Goal: Task Accomplishment & Management: Manage account settings

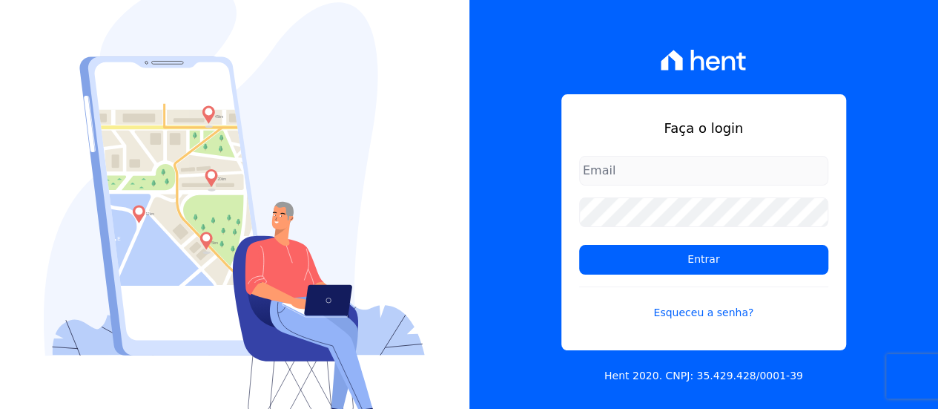
type input "contato@condominioalexandria.com.br"
click at [716, 165] on input "contato@condominioalexandria.com.br" at bounding box center [703, 171] width 249 height 30
click at [475, 204] on div "Faça o login contato@condominioalexandria.com.br Entrar Esqueceu a senha? Hent …" at bounding box center [703, 204] width 469 height 409
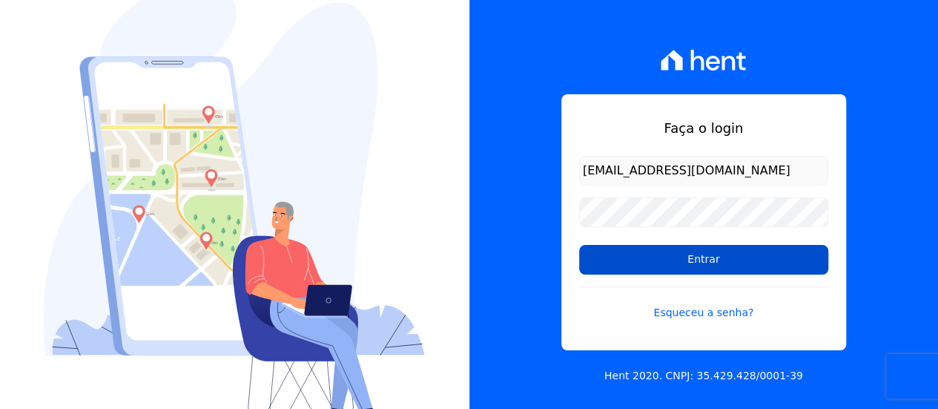
click at [691, 251] on input "Entrar" at bounding box center [703, 260] width 249 height 30
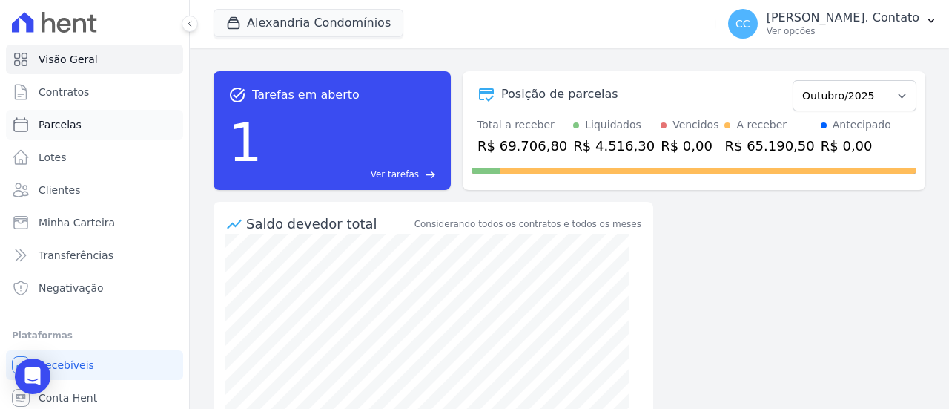
click at [70, 121] on span "Parcelas" at bounding box center [60, 124] width 43 height 15
select select
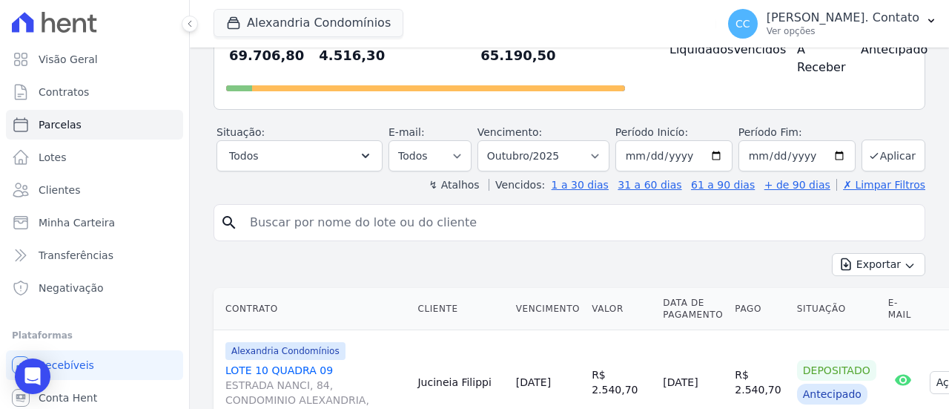
scroll to position [148, 0]
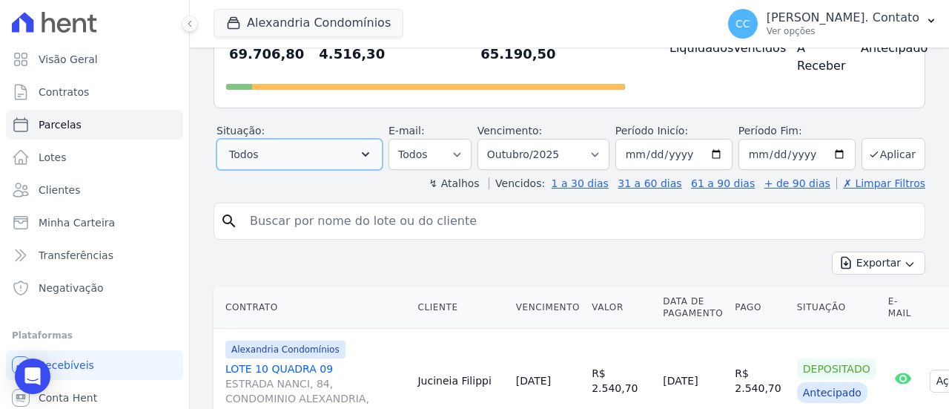
click at [373, 152] on icon "button" at bounding box center [365, 154] width 15 height 15
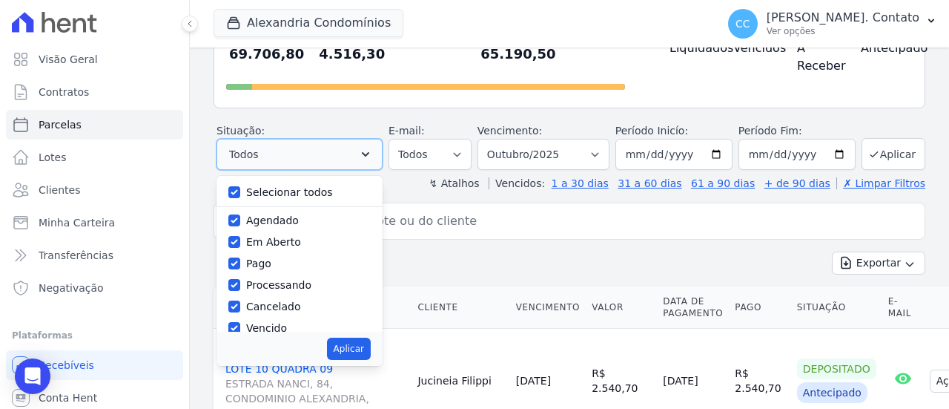
click at [373, 152] on icon "button" at bounding box center [365, 154] width 15 height 15
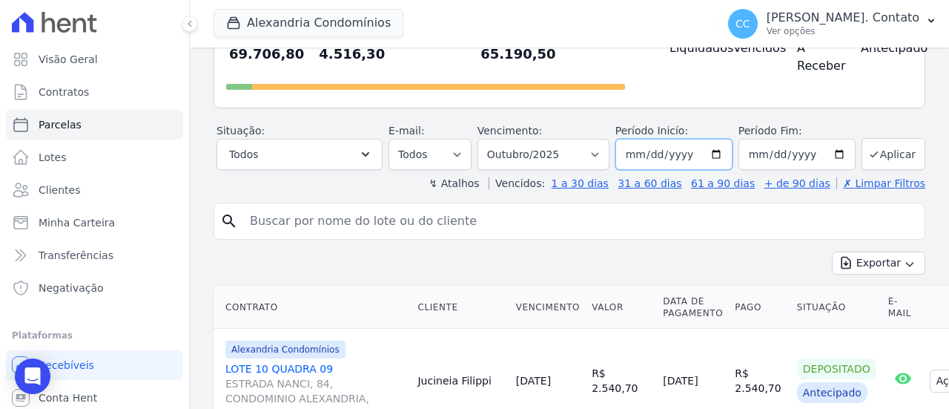
click at [715, 153] on input "[DATE]" at bounding box center [673, 154] width 117 height 31
type input "[DATE]"
click at [879, 153] on button "Aplicar" at bounding box center [894, 154] width 64 height 32
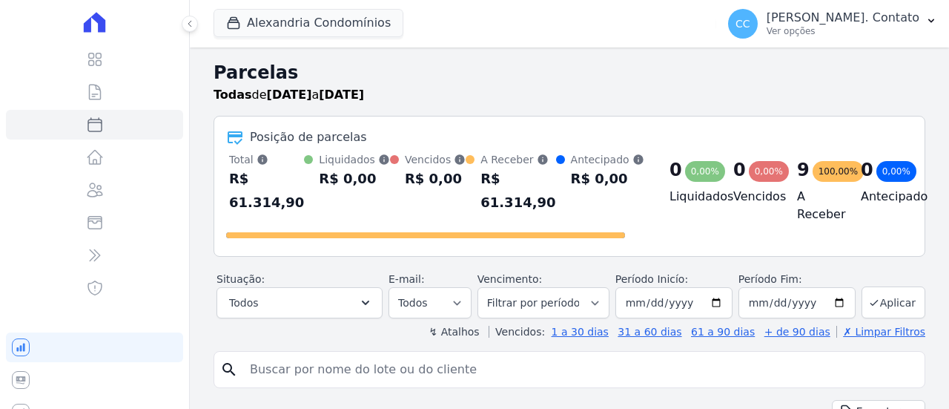
select select
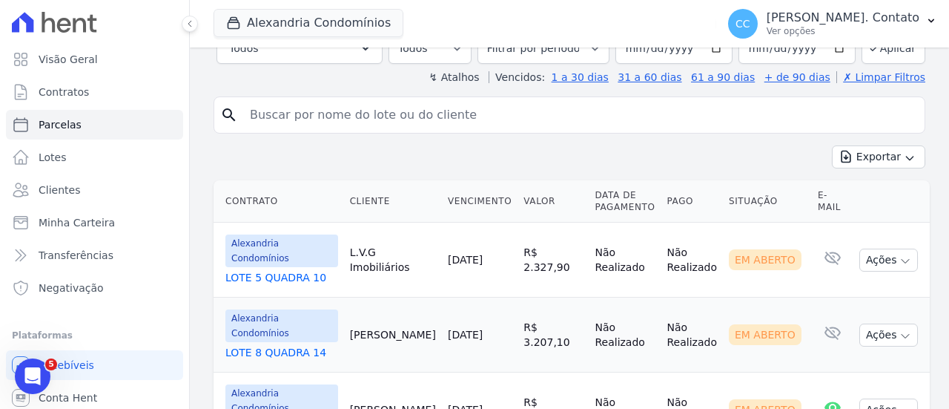
scroll to position [104, 0]
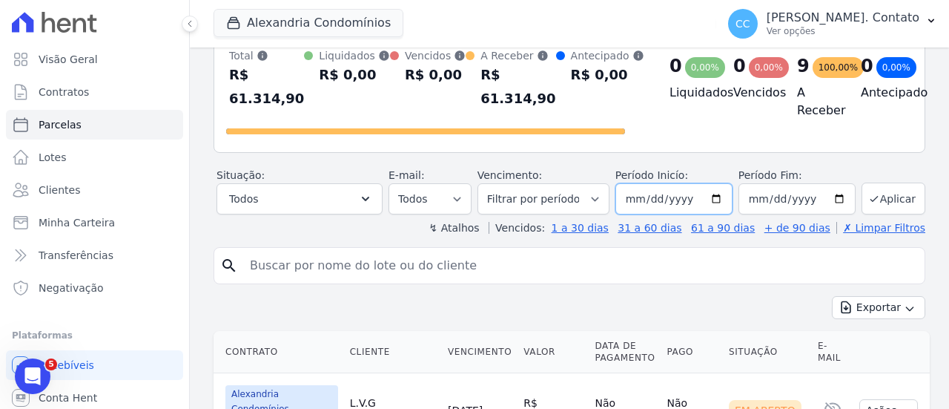
click at [712, 195] on input "2025-10-12" at bounding box center [673, 198] width 117 height 31
type input "[DATE]"
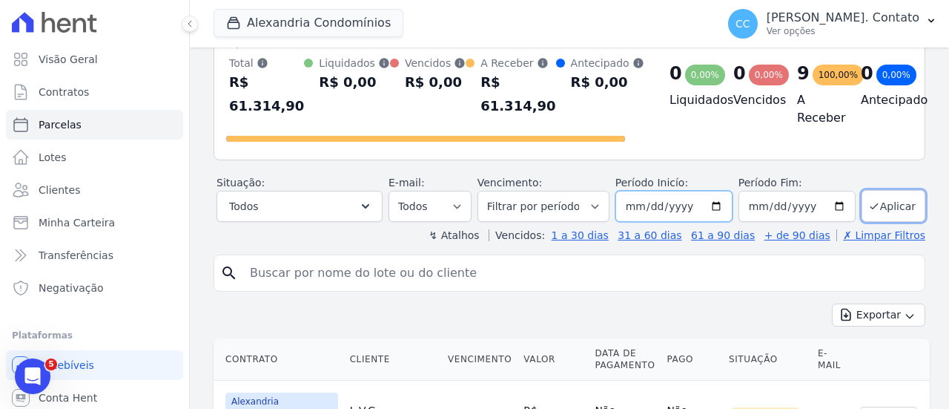
scroll to position [30, 0]
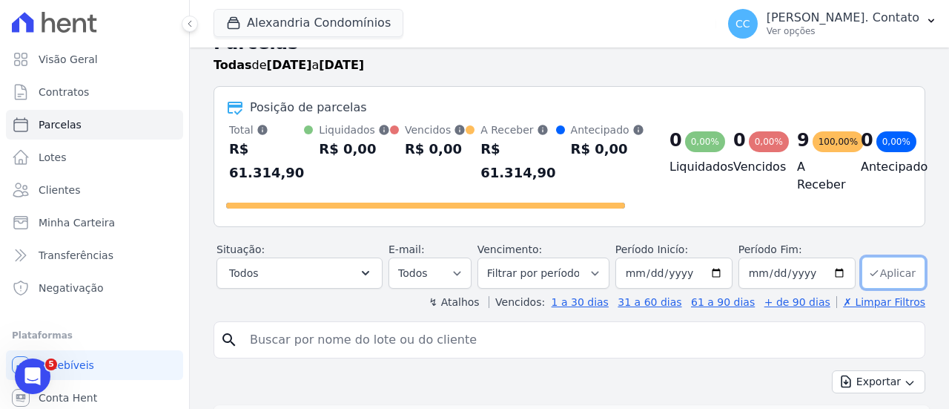
click at [879, 268] on button "Aplicar" at bounding box center [894, 273] width 64 height 32
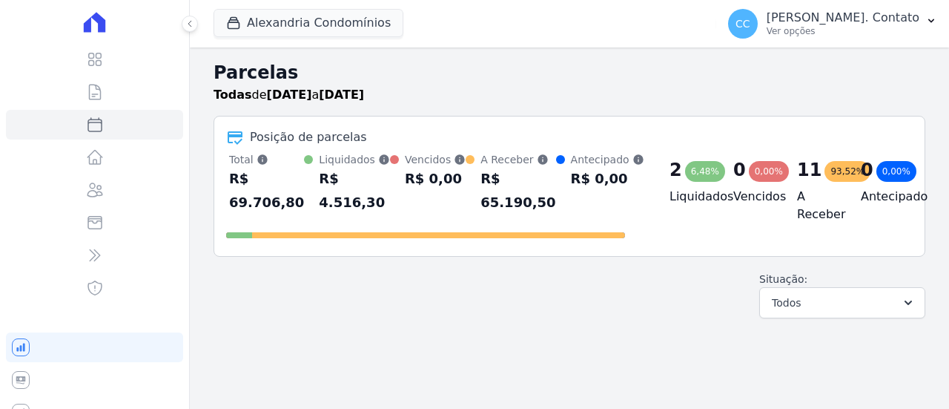
select select
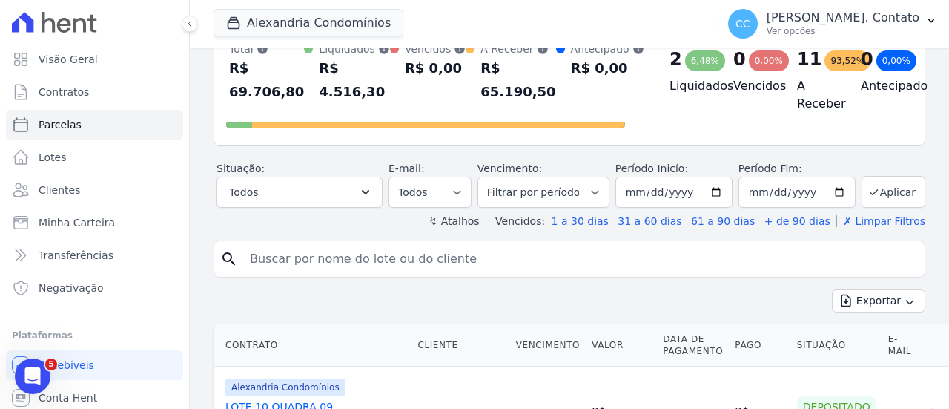
scroll to position [222, 0]
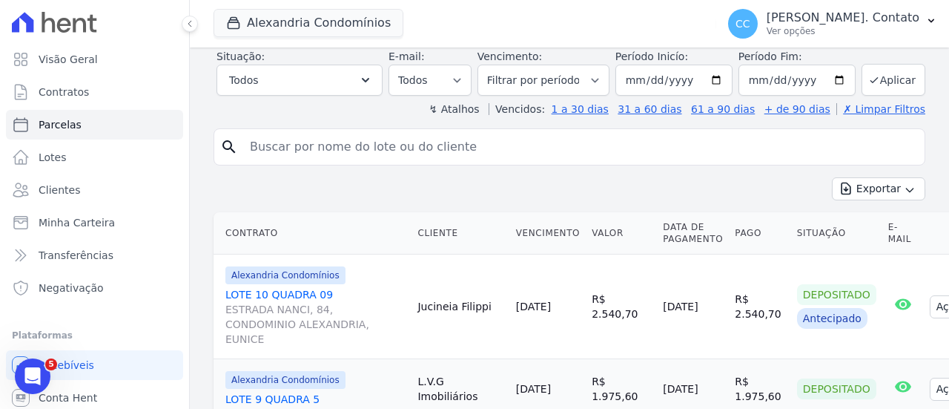
click at [400, 143] on input "search" at bounding box center [580, 147] width 678 height 30
type input "Roselin"
click at [881, 71] on button "Aplicar" at bounding box center [894, 80] width 64 height 32
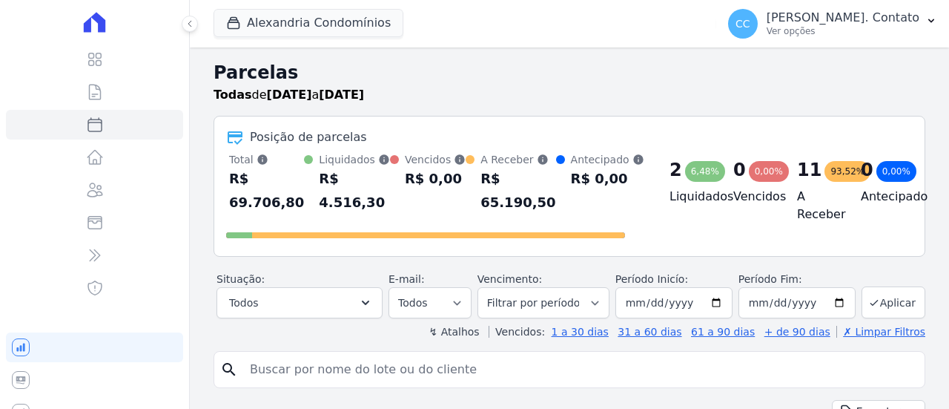
select select
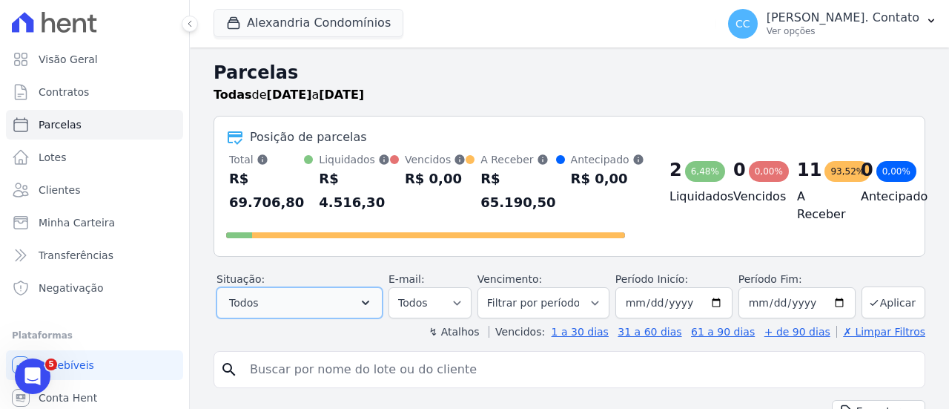
click at [357, 307] on button "Todos" at bounding box center [300, 302] width 166 height 31
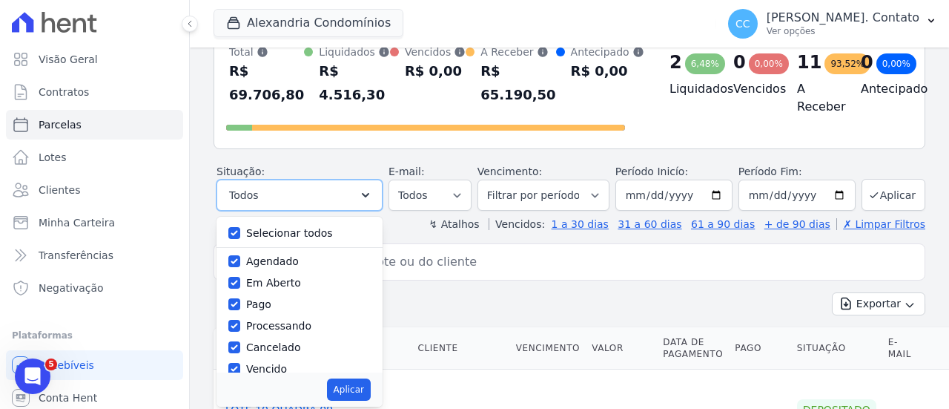
scroll to position [148, 0]
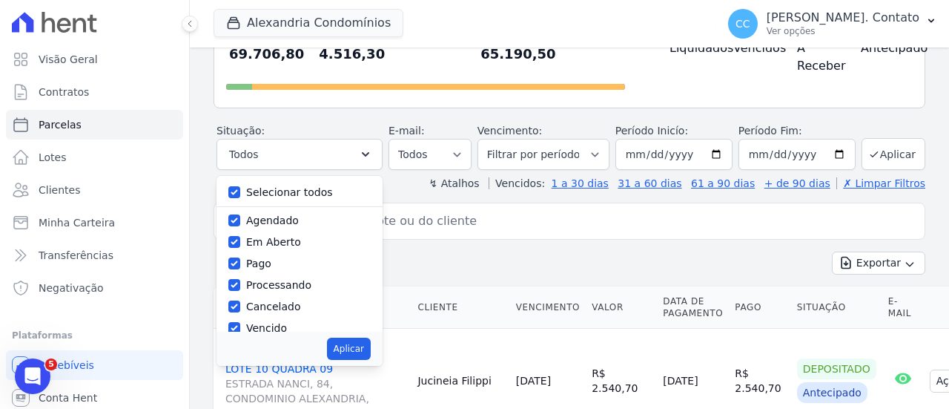
click at [300, 189] on label "Selecionar todos" at bounding box center [289, 192] width 87 height 12
click at [240, 189] on input "Selecionar todos" at bounding box center [234, 192] width 12 height 12
checkbox input "false"
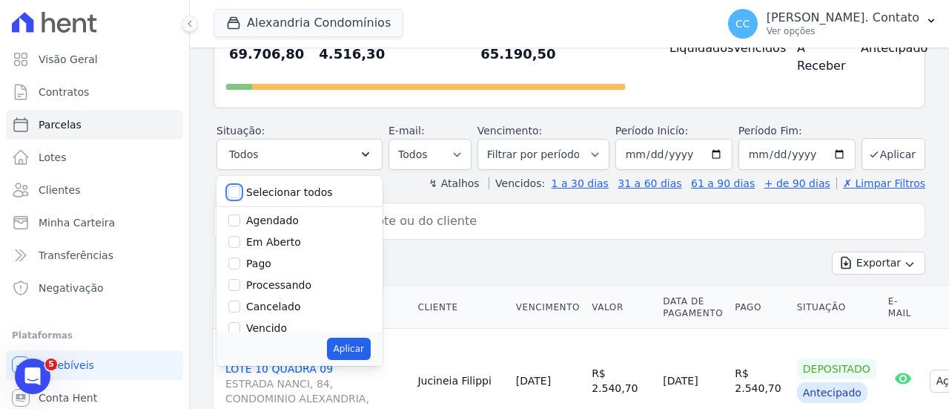
checkbox input "false"
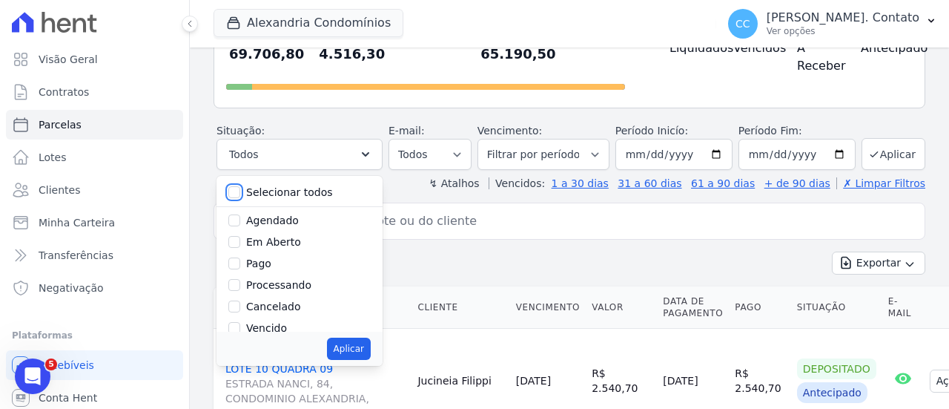
checkbox input "false"
click at [264, 264] on label "Pago" at bounding box center [258, 263] width 25 height 12
click at [240, 264] on input "Pago" at bounding box center [234, 263] width 12 height 12
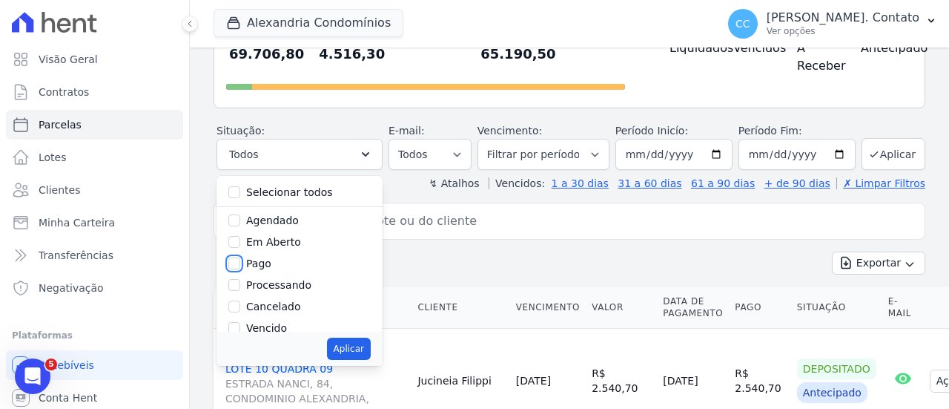
checkbox input "true"
click at [884, 153] on button "Aplicar" at bounding box center [894, 154] width 64 height 32
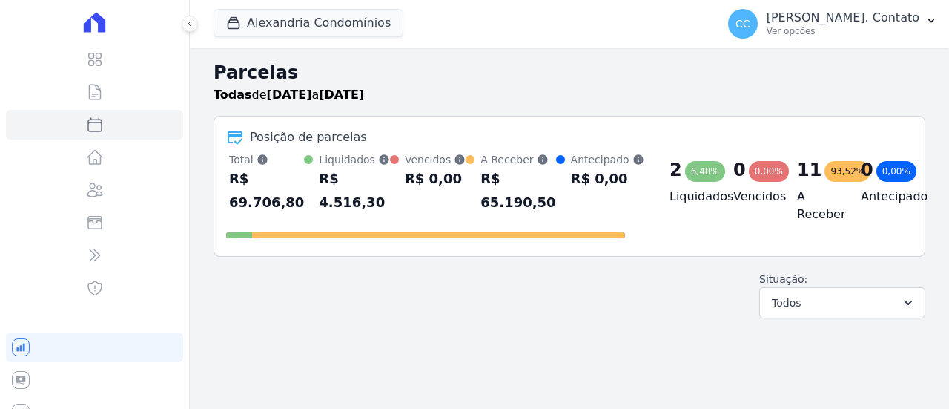
select select
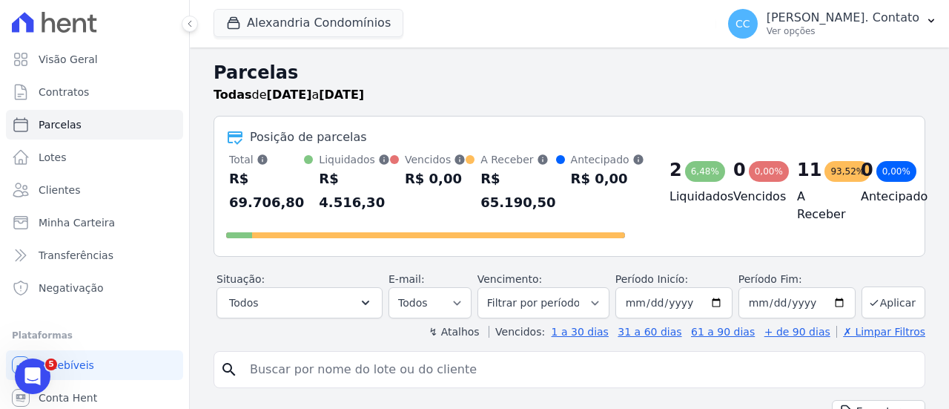
click at [692, 174] on div "6,48%" at bounding box center [705, 171] width 40 height 21
click at [692, 170] on div "6,48%" at bounding box center [705, 171] width 40 height 21
click at [334, 308] on button "Todos" at bounding box center [300, 302] width 166 height 31
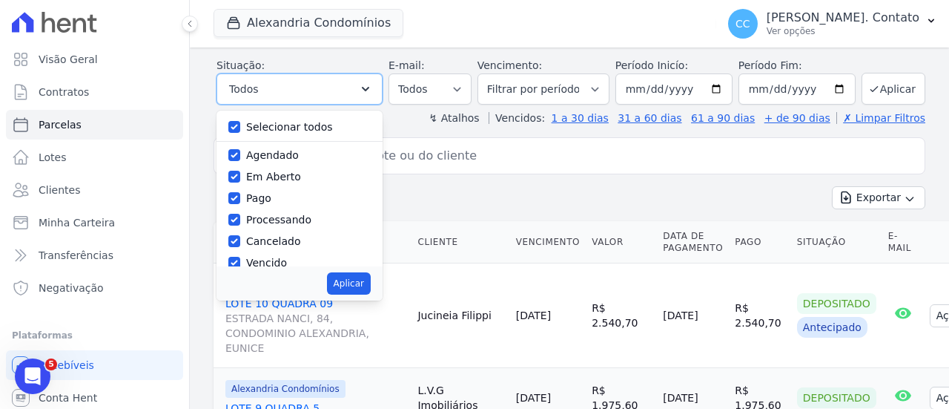
scroll to position [222, 0]
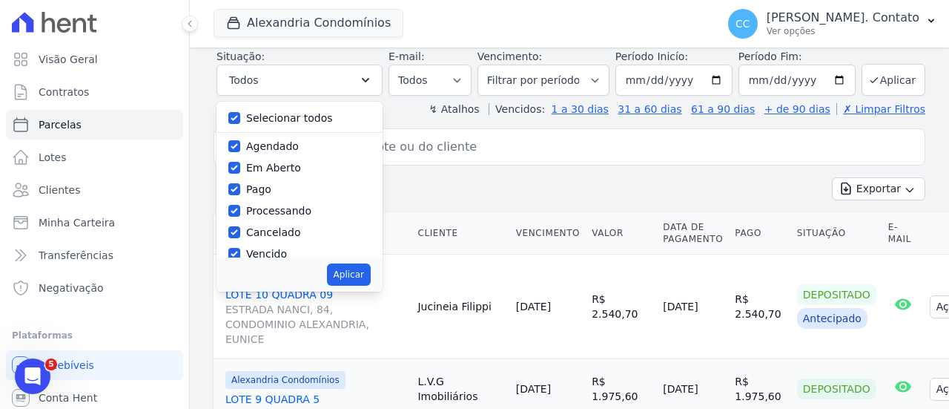
click at [300, 113] on label "Selecionar todos" at bounding box center [289, 118] width 87 height 12
click at [240, 113] on input "Selecionar todos" at bounding box center [234, 118] width 12 height 12
checkbox input "false"
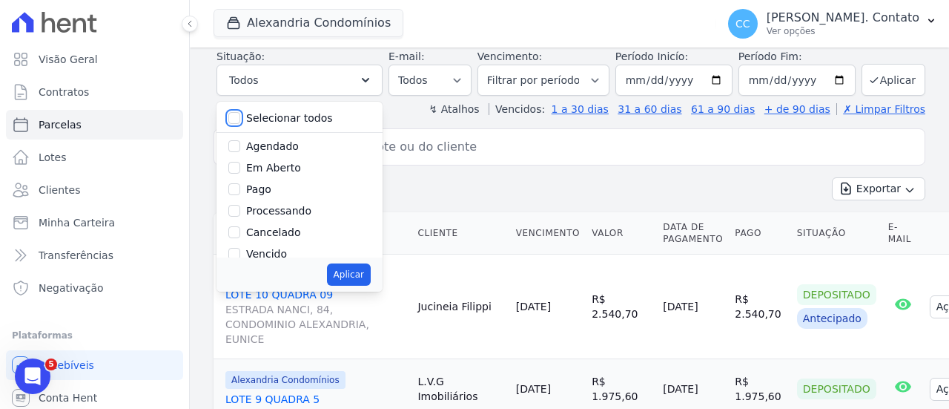
checkbox input "false"
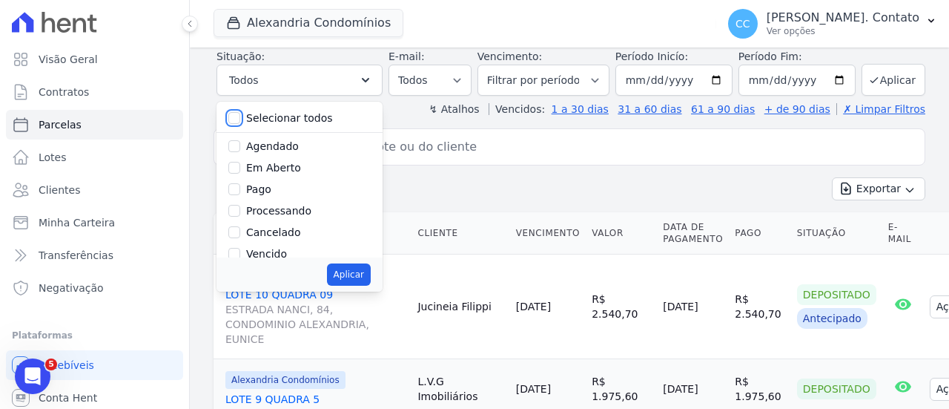
checkbox input "false"
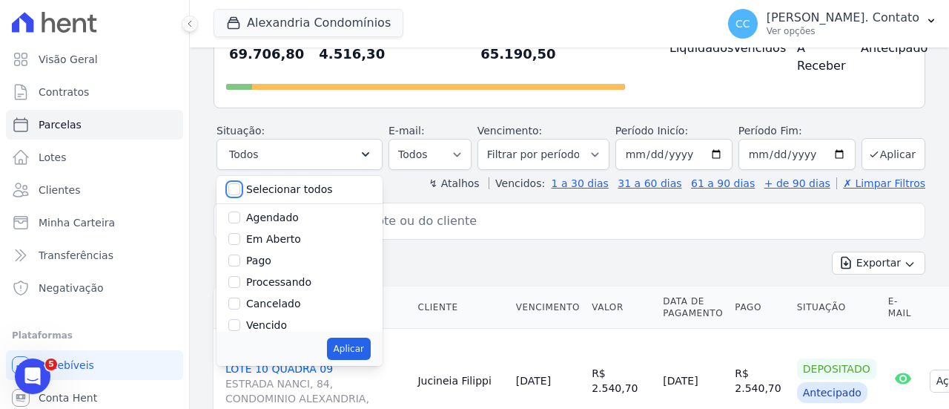
scroll to position [0, 0]
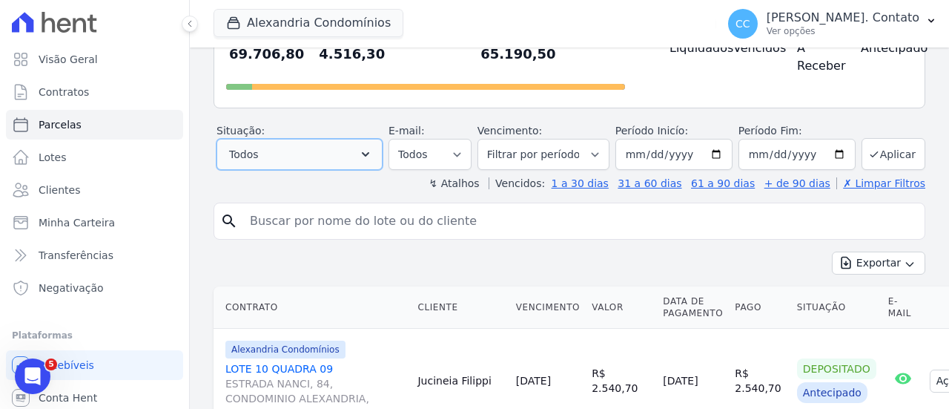
click at [372, 157] on icon "button" at bounding box center [365, 154] width 15 height 15
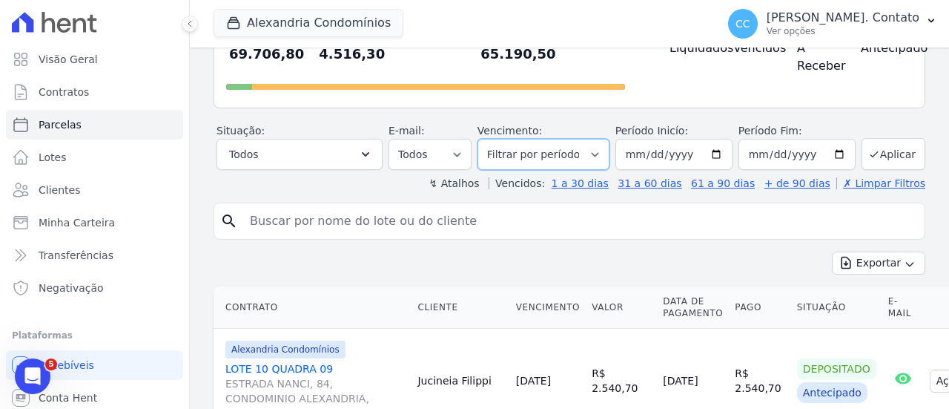
click at [584, 155] on select "Filtrar por período ──────── Todos os meses Março/2023 Abril/2023 Maio/2023 Jun…" at bounding box center [544, 154] width 132 height 31
click at [458, 162] on select "Todos Lido Não-lido" at bounding box center [430, 154] width 83 height 31
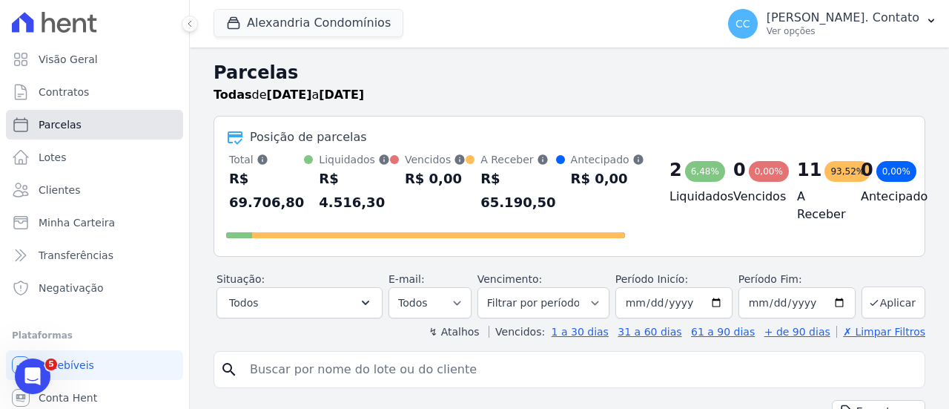
click at [70, 125] on span "Parcelas" at bounding box center [60, 124] width 43 height 15
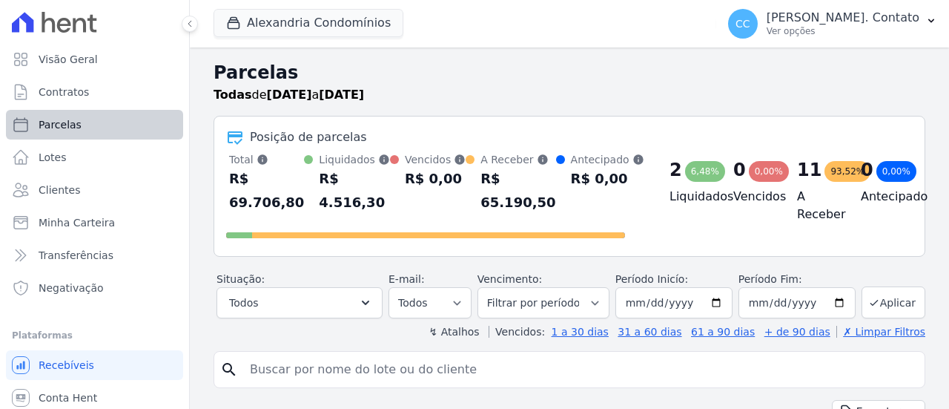
select select
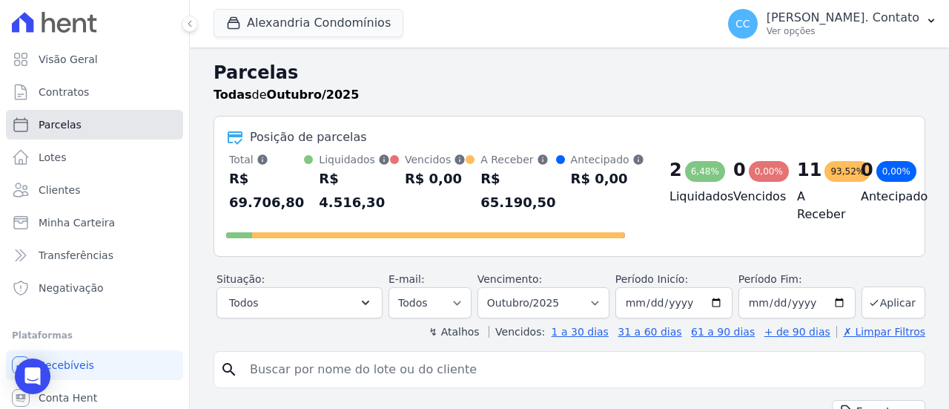
click at [79, 122] on link "Parcelas" at bounding box center [94, 125] width 177 height 30
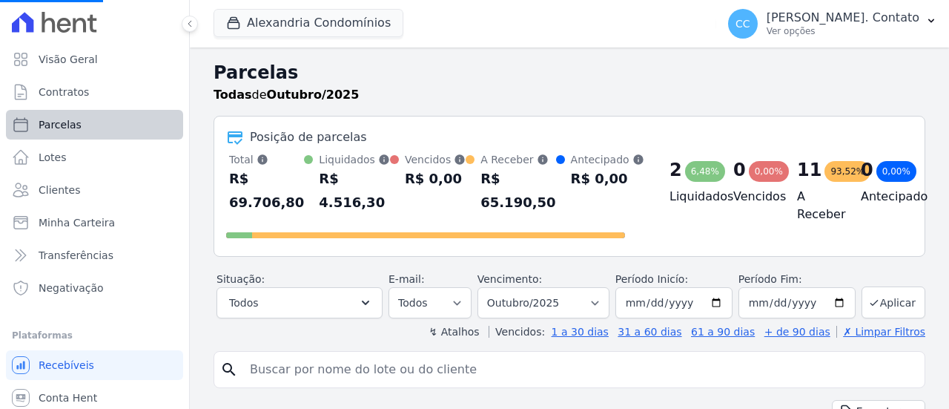
select select
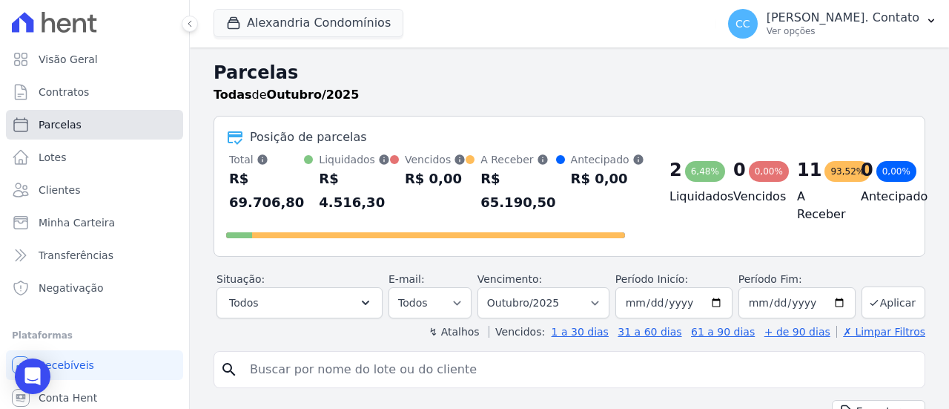
click at [44, 124] on span "Parcelas" at bounding box center [60, 124] width 43 height 15
select select
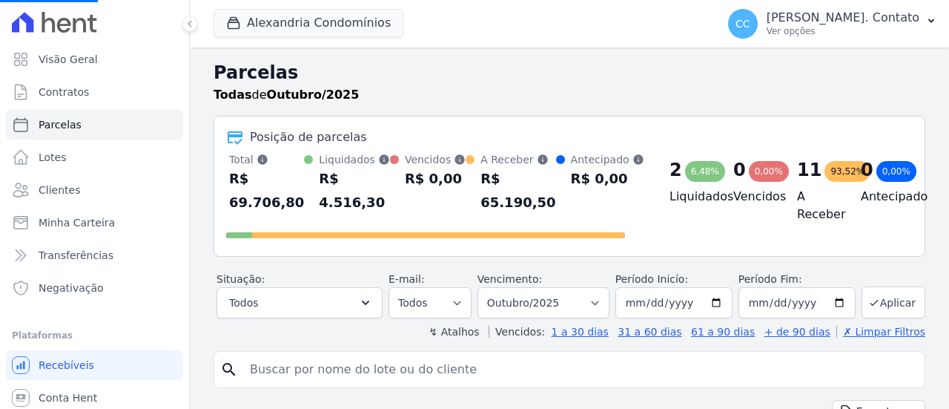
select select
click at [690, 175] on div "6,48%" at bounding box center [705, 171] width 40 height 21
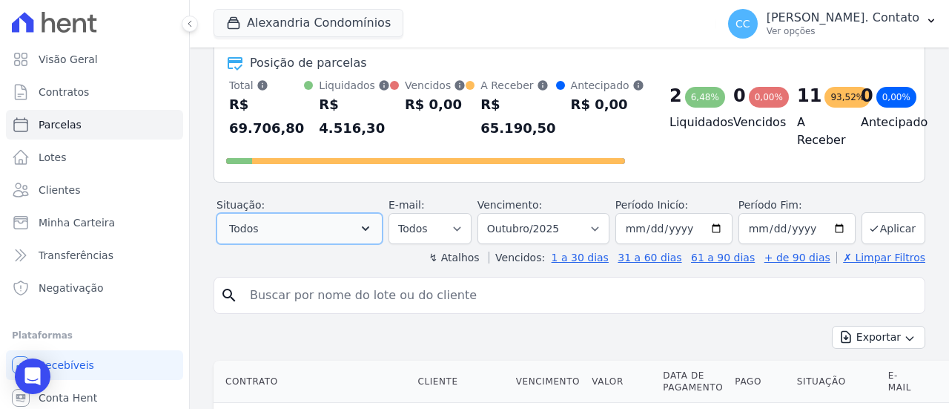
click at [356, 228] on button "Todos" at bounding box center [300, 228] width 166 height 31
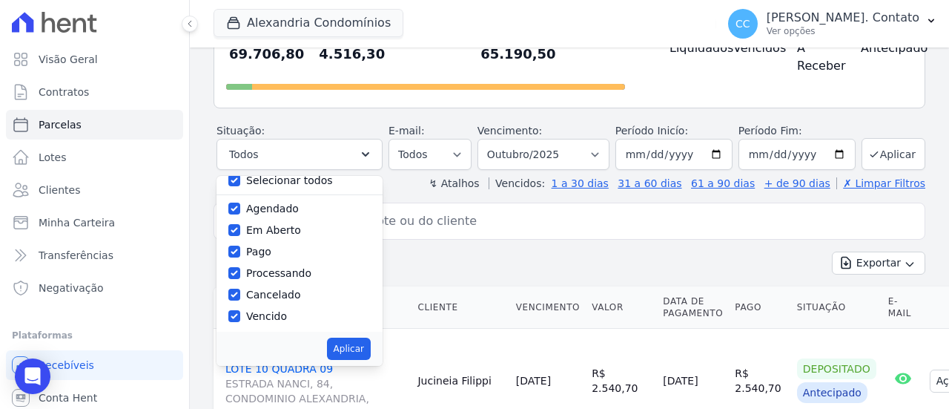
scroll to position [0, 0]
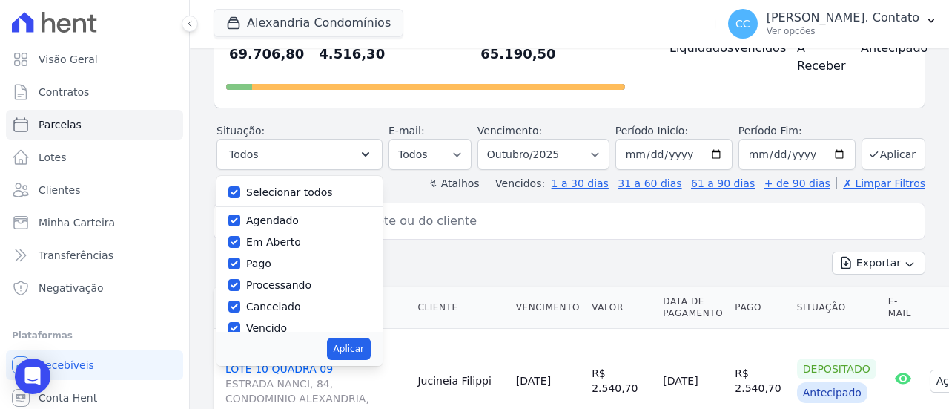
click at [300, 187] on label "Selecionar todos" at bounding box center [289, 192] width 87 height 12
click at [240, 187] on input "Selecionar todos" at bounding box center [234, 192] width 12 height 12
checkbox input "false"
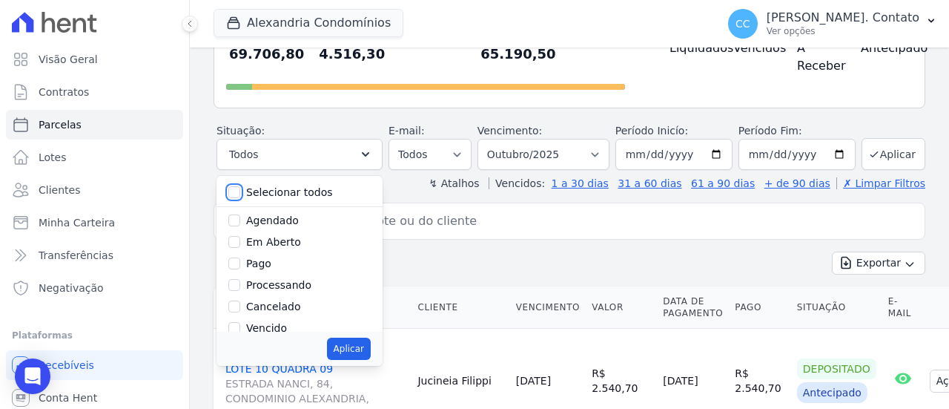
checkbox input "false"
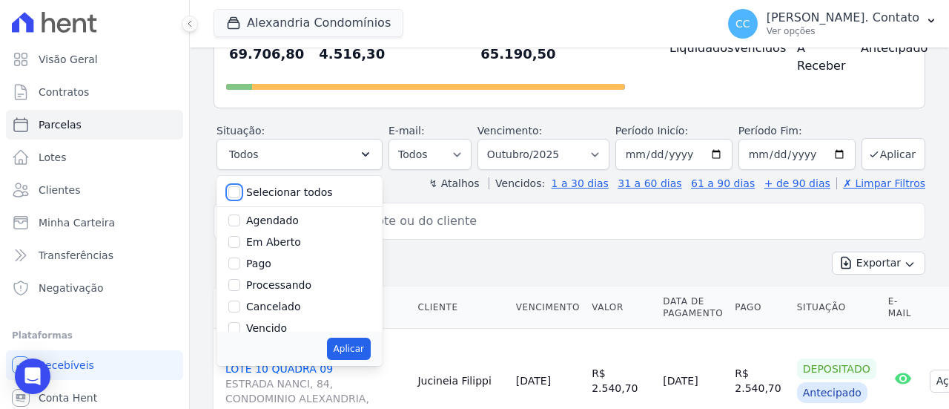
checkbox input "false"
click at [271, 260] on label "Pago" at bounding box center [258, 263] width 25 height 12
click at [240, 260] on input "Pago" at bounding box center [234, 263] width 12 height 12
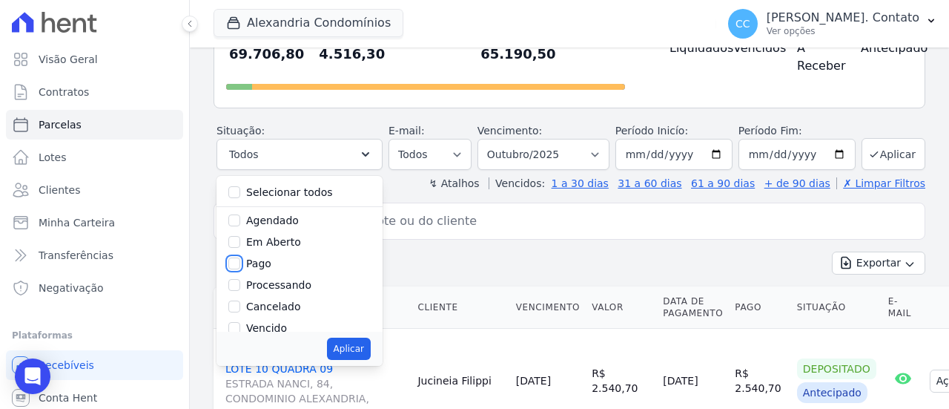
checkbox input "true"
click at [455, 148] on select "Todos Lido Não-lido" at bounding box center [430, 154] width 83 height 31
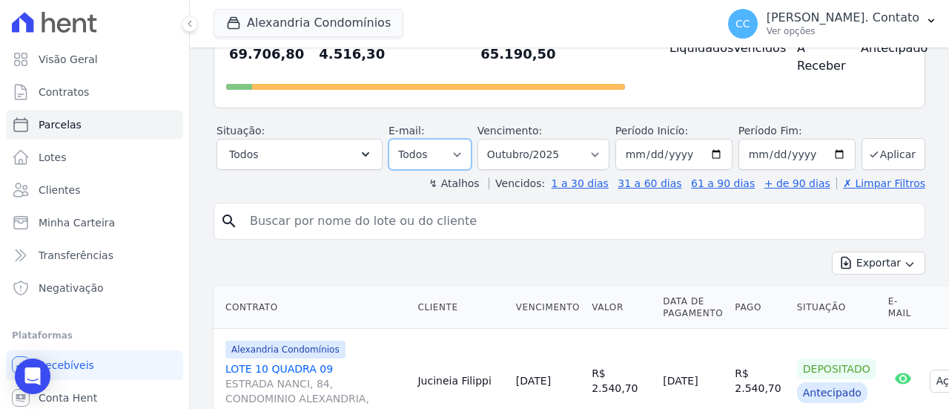
click at [455, 148] on select "Todos Lido Não-lido" at bounding box center [430, 154] width 83 height 31
click at [882, 151] on button "Aplicar" at bounding box center [894, 154] width 64 height 32
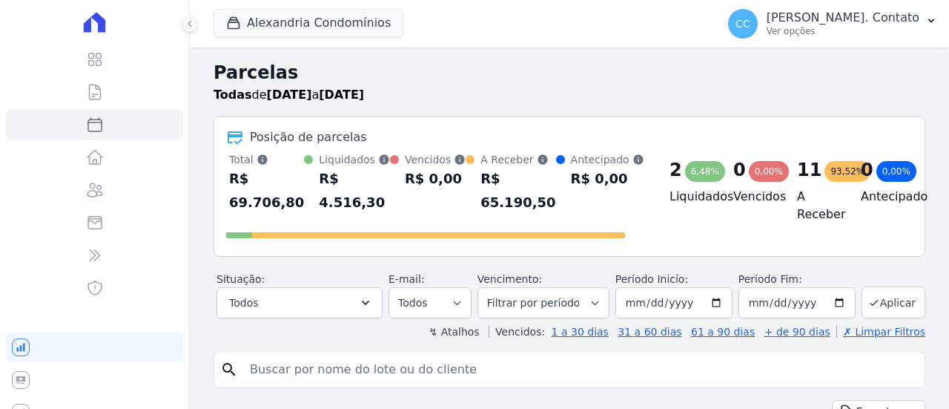
select select
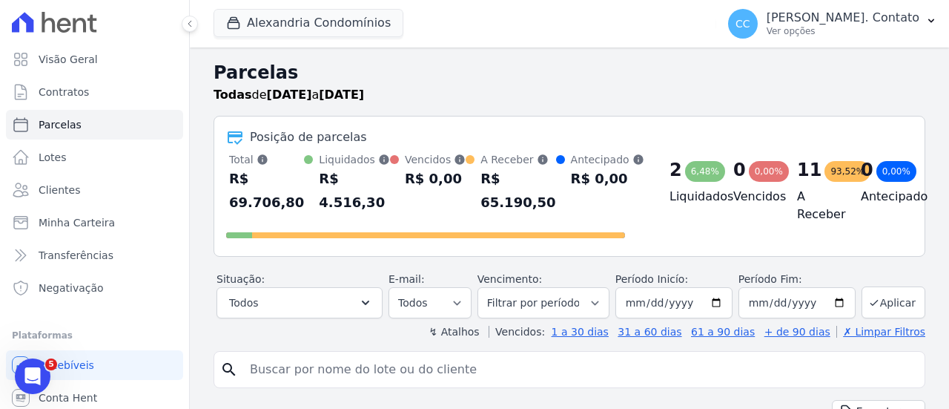
click at [696, 171] on div "6,48%" at bounding box center [705, 171] width 40 height 21
click at [670, 198] on h4 "Liquidados" at bounding box center [690, 197] width 40 height 18
click at [334, 159] on div "Liquidados [PERSON_NAME] parcelas pagas, considera o valor [PERSON_NAME] morató…" at bounding box center [354, 159] width 71 height 15
click at [335, 205] on div "R$ 4.516,30" at bounding box center [354, 190] width 71 height 47
click at [243, 235] on span at bounding box center [239, 235] width 26 height 6
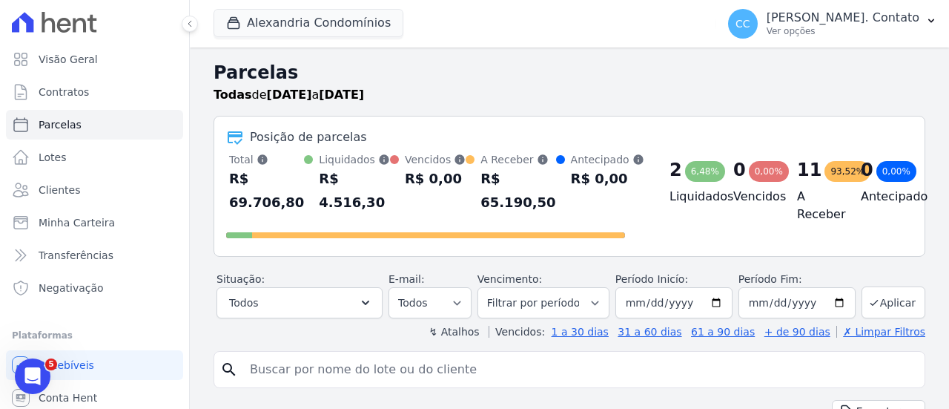
click at [291, 138] on div "Posição de parcelas" at bounding box center [308, 137] width 117 height 18
click at [232, 139] on icon at bounding box center [235, 137] width 18 height 18
click at [88, 130] on link "Parcelas" at bounding box center [94, 125] width 177 height 30
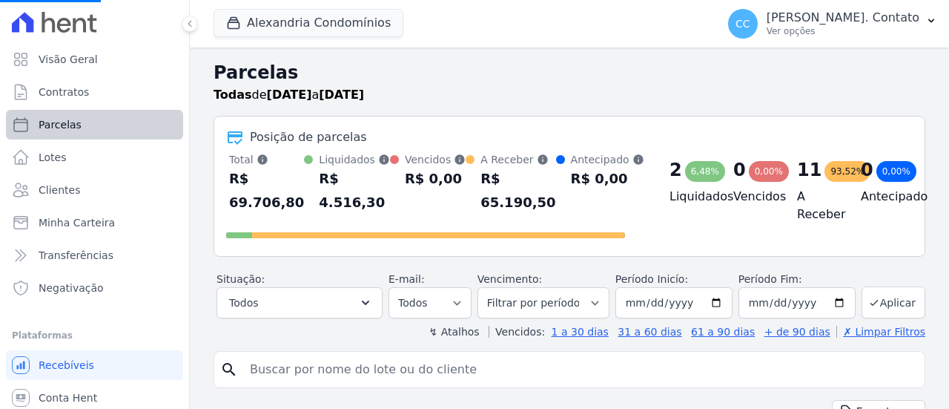
select select
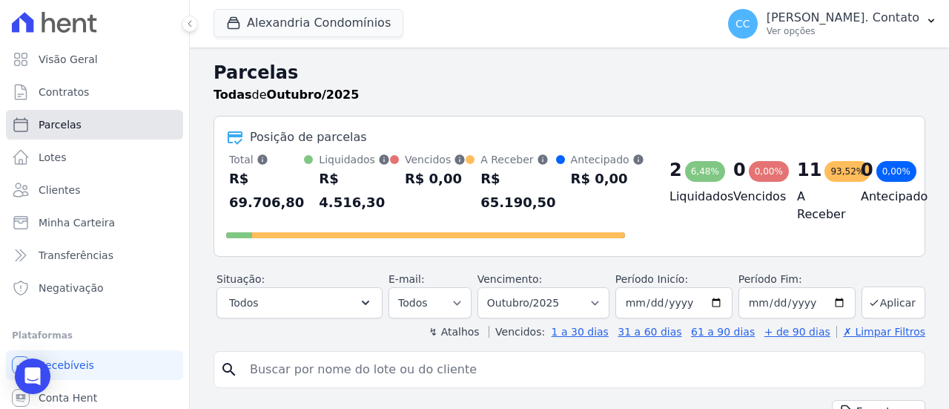
click at [27, 125] on icon at bounding box center [21, 125] width 18 height 18
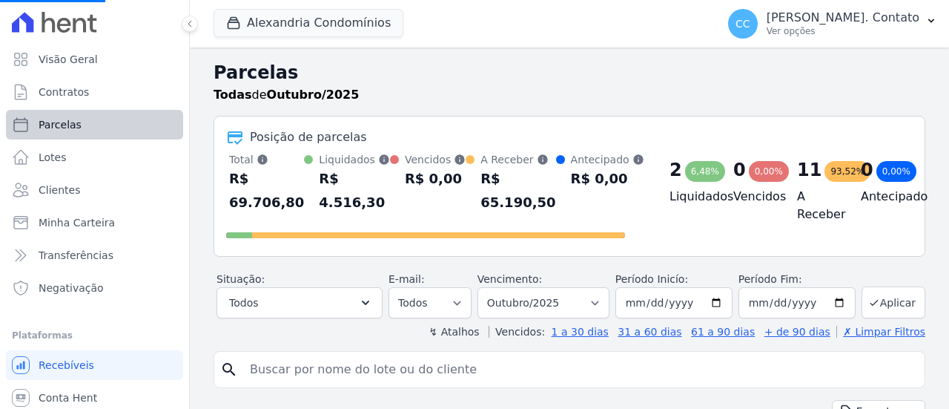
select select
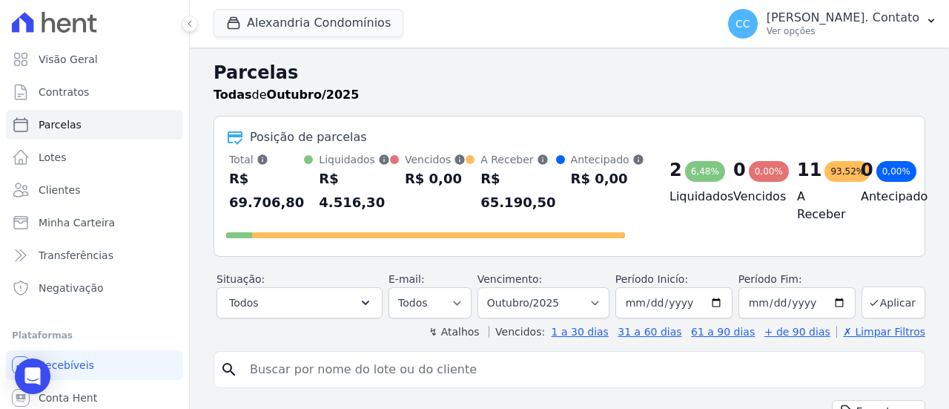
click at [352, 159] on div "Liquidados Soma das parcelas pagas, considera o valor de juros moratórios e mul…" at bounding box center [354, 159] width 71 height 15
click at [373, 303] on icon "button" at bounding box center [365, 302] width 15 height 15
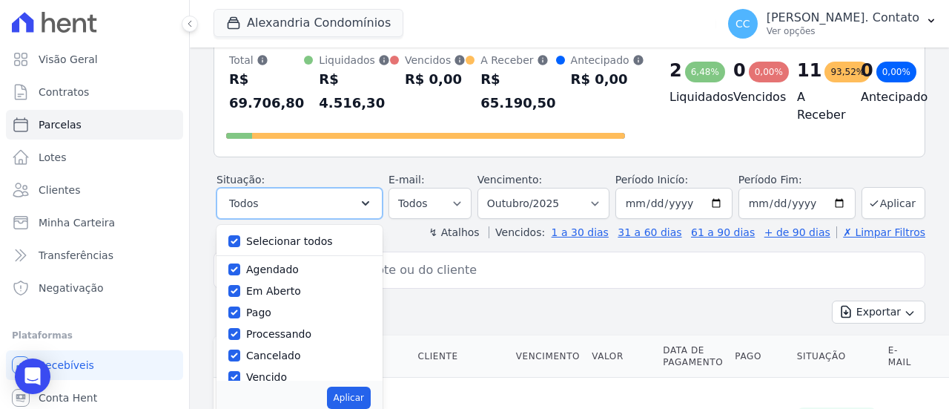
scroll to position [148, 0]
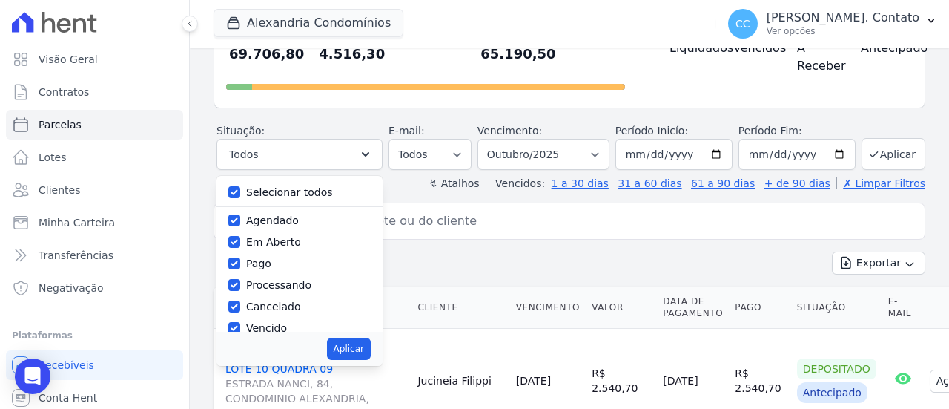
click at [311, 190] on label "Selecionar todos" at bounding box center [289, 192] width 87 height 12
click at [240, 190] on input "Selecionar todos" at bounding box center [234, 192] width 12 height 12
checkbox input "false"
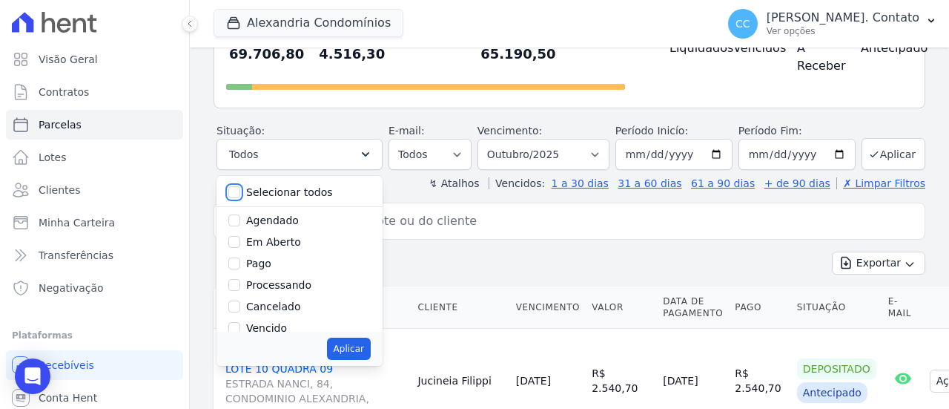
checkbox input "false"
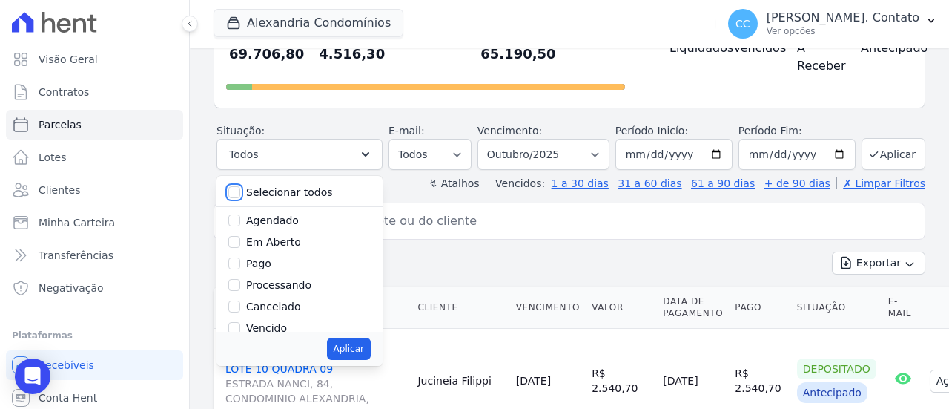
checkbox input "false"
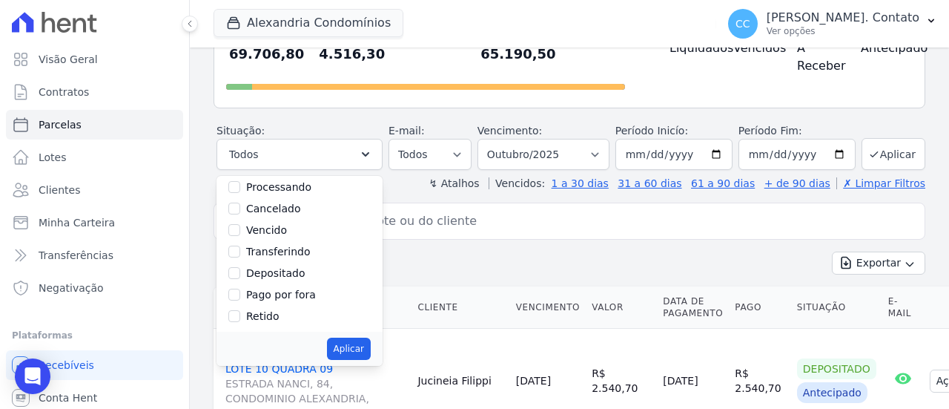
scroll to position [0, 0]
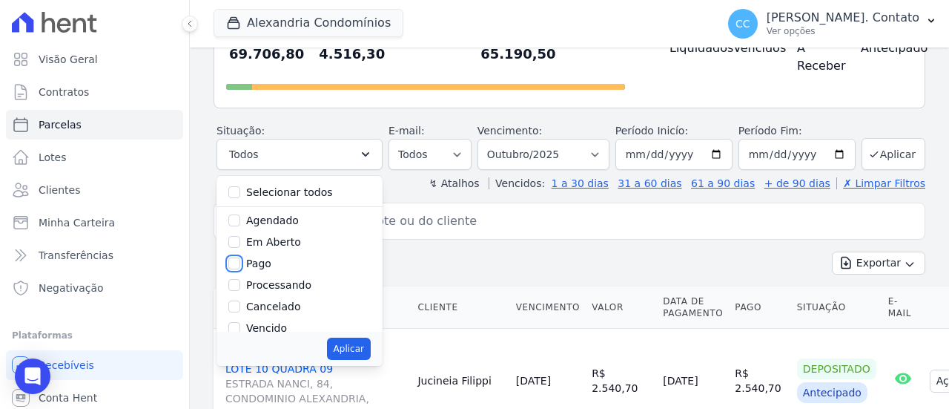
click at [240, 263] on input "Pago" at bounding box center [234, 263] width 12 height 12
checkbox input "true"
click at [371, 357] on button "Aplicar" at bounding box center [349, 348] width 44 height 22
select select "paid"
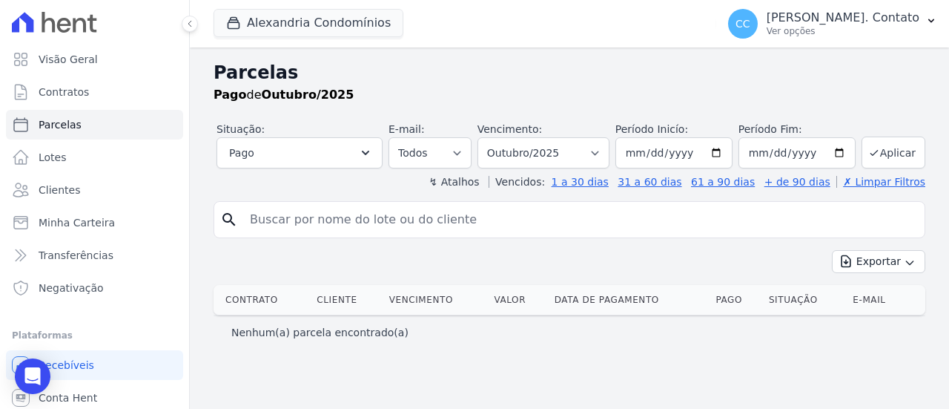
select select
click at [85, 136] on link "Parcelas" at bounding box center [94, 125] width 177 height 30
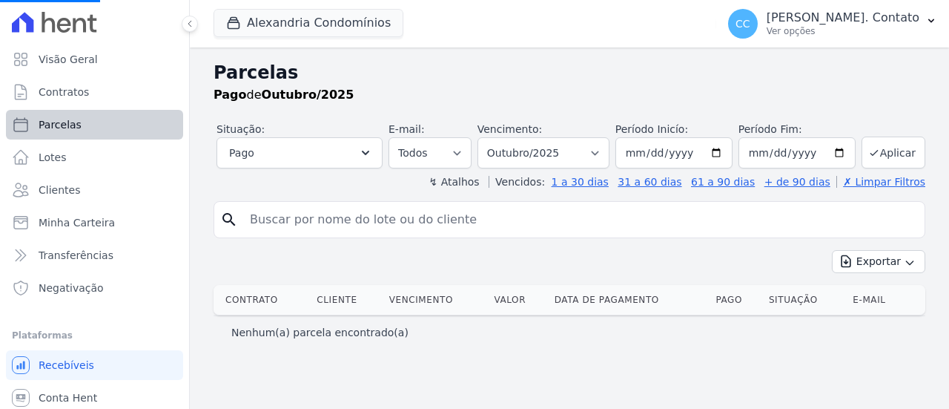
select select
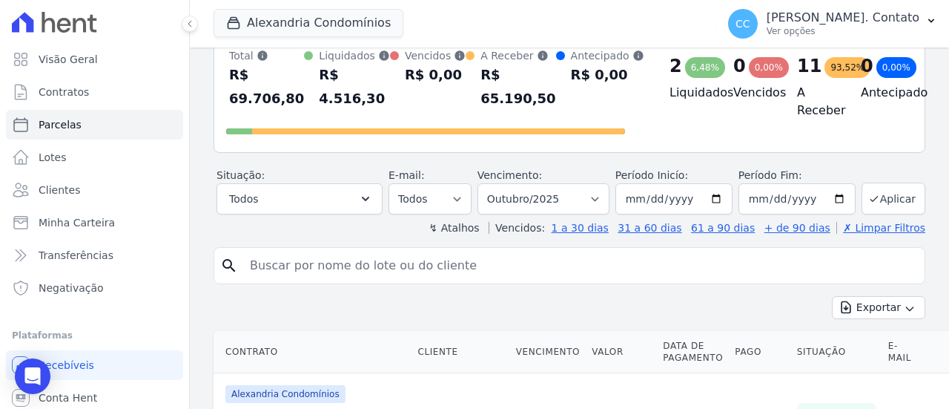
scroll to position [222, 0]
